Goal: Obtain resource: Download file/media

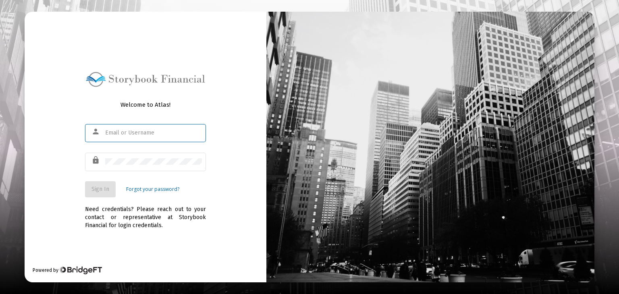
type input "[EMAIL_ADDRESS][PERSON_NAME][DOMAIN_NAME]"
click at [96, 186] on span "Sign In" at bounding box center [101, 189] width 18 height 7
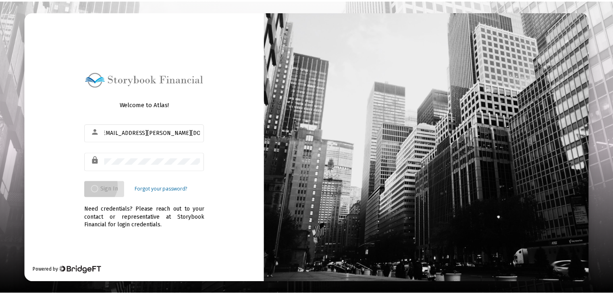
scroll to position [0, 0]
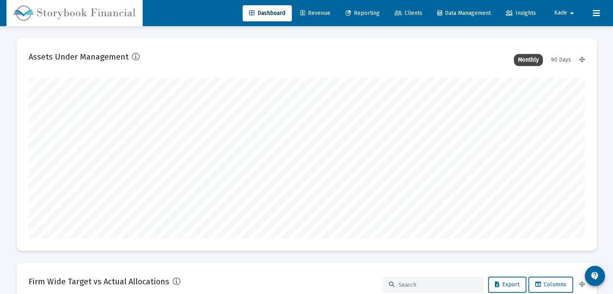
type input "[DATE]"
type input "[EMAIL_ADDRESS][PERSON_NAME][DOMAIN_NAME]"
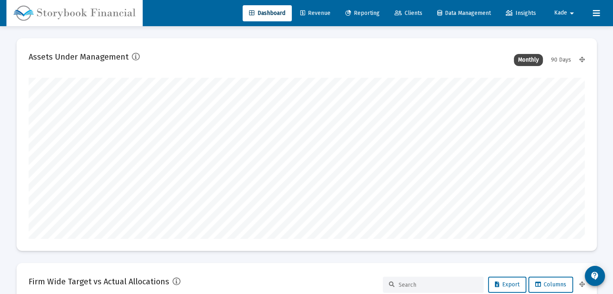
click at [309, 16] on span "Revenue" at bounding box center [315, 13] width 30 height 7
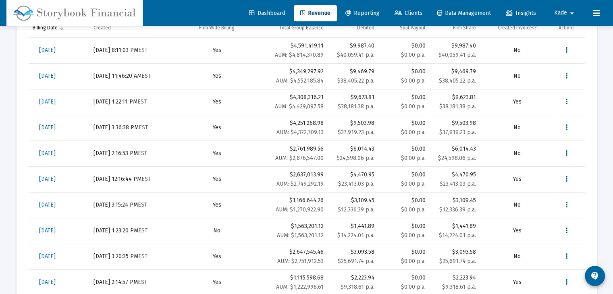
scroll to position [242, 0]
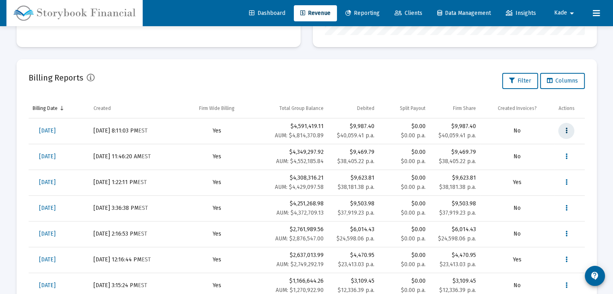
click at [566, 131] on icon "Data grid" at bounding box center [567, 131] width 2 height 10
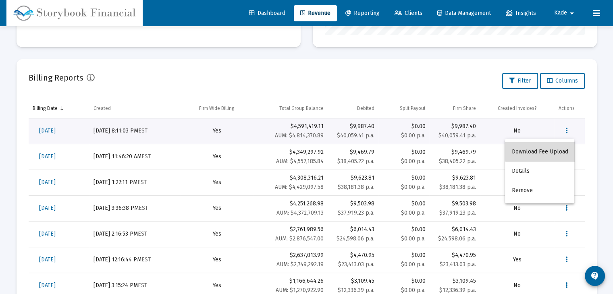
click at [552, 150] on button "Download Fee Upload" at bounding box center [539, 151] width 69 height 19
